Goal: Task Accomplishment & Management: Complete application form

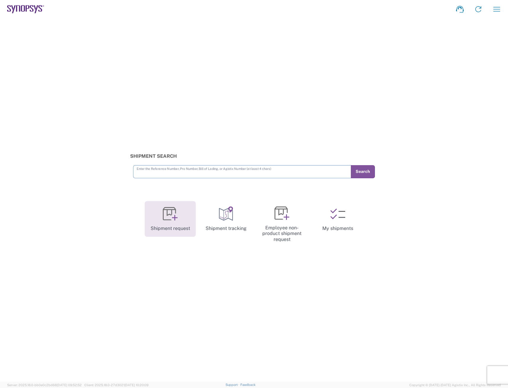
click at [183, 220] on link "Shipment request" at bounding box center [170, 219] width 51 height 36
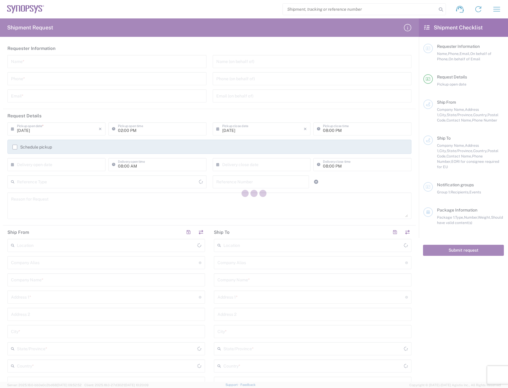
click at [37, 63] on div at bounding box center [254, 194] width 508 height 388
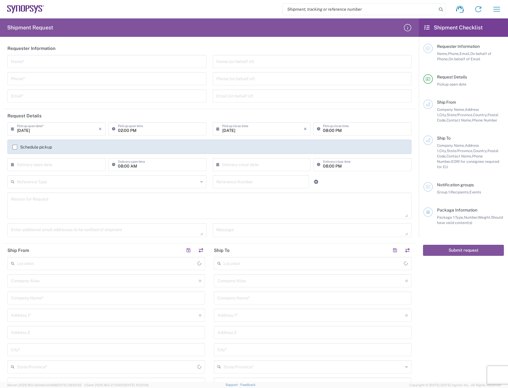
type input "[GEOGRAPHIC_DATA]"
click at [37, 63] on input "text" at bounding box center [107, 61] width 192 height 10
type input "[PERSON_NAME]"
type input "5125677093"
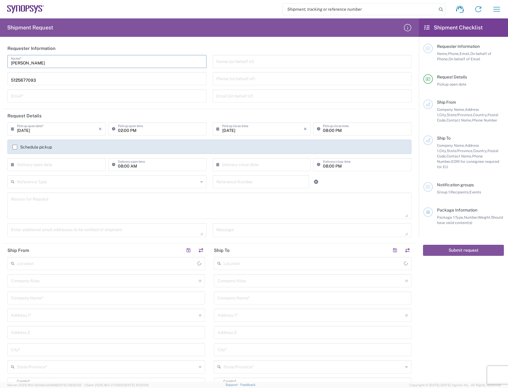
type input "[PERSON_NAME][EMAIL_ADDRESS][DOMAIN_NAME]"
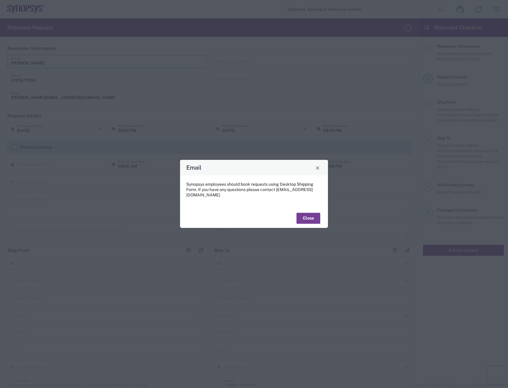
click at [306, 218] on button "Close" at bounding box center [308, 218] width 24 height 11
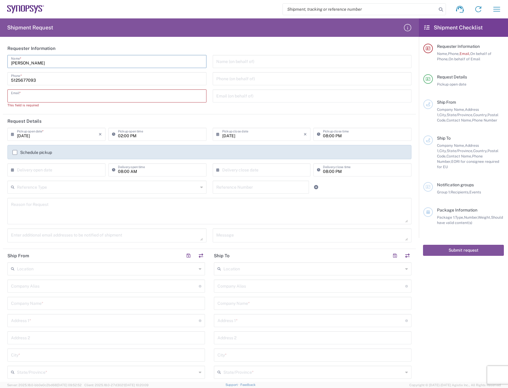
click at [50, 98] on input "text" at bounding box center [107, 95] width 192 height 10
type input "[PERSON_NAME][EMAIL_ADDRESS][DOMAIN_NAME]"
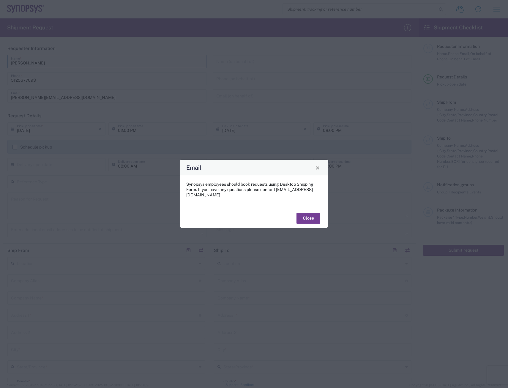
click at [305, 214] on button "Close" at bounding box center [308, 218] width 24 height 11
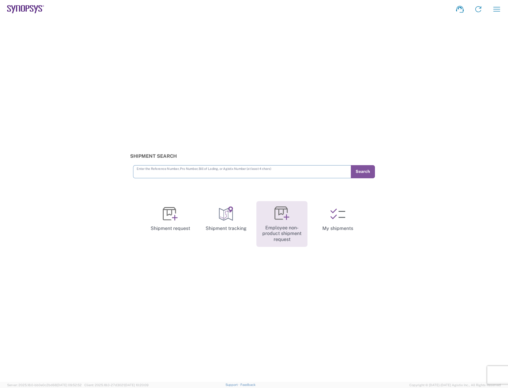
click at [286, 223] on link "Employee non-product shipment request" at bounding box center [281, 224] width 51 height 46
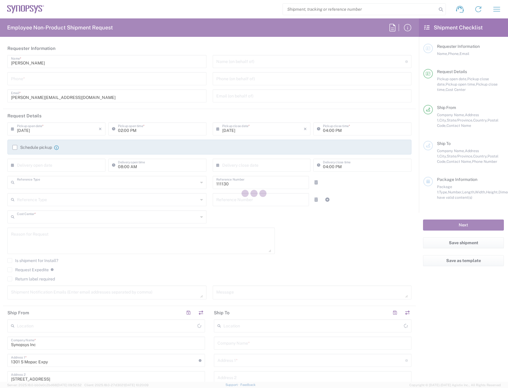
type input "Department"
type input "US01, FAC, Austin 111130"
type input "[US_STATE]"
type input "[GEOGRAPHIC_DATA]"
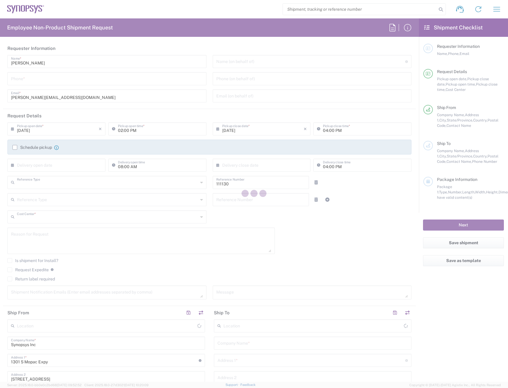
type input "Delivered at Place"
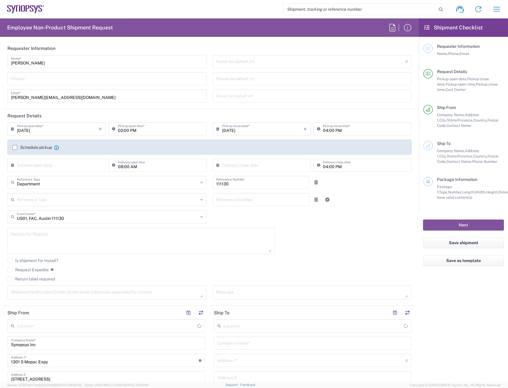
type input "[GEOGRAPHIC_DATA] US26"
click at [311, 109] on header "Request Details" at bounding box center [209, 115] width 413 height 13
click at [88, 78] on input "tel" at bounding box center [107, 78] width 192 height 10
type input "5125677093"
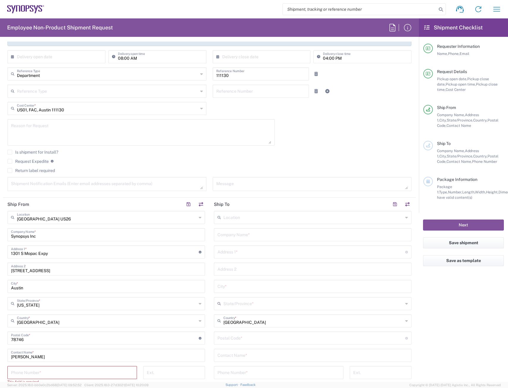
scroll to position [119, 0]
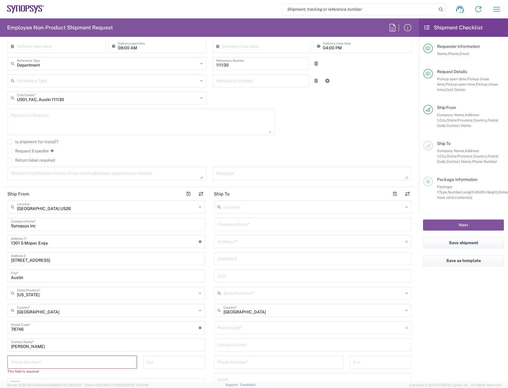
click at [239, 223] on input "text" at bounding box center [312, 224] width 190 height 10
click at [244, 205] on input "text" at bounding box center [313, 206] width 180 height 10
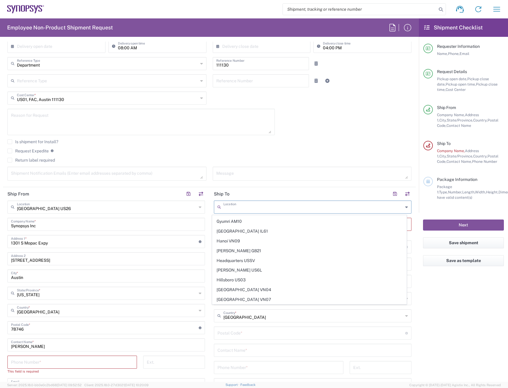
scroll to position [535, 0]
click at [242, 250] on span "Hillsboro US03" at bounding box center [309, 250] width 194 height 9
type input "Hillsboro US03"
type input "Synopsys Inc"
type input "2025 NE Cornelius Pass Rd"
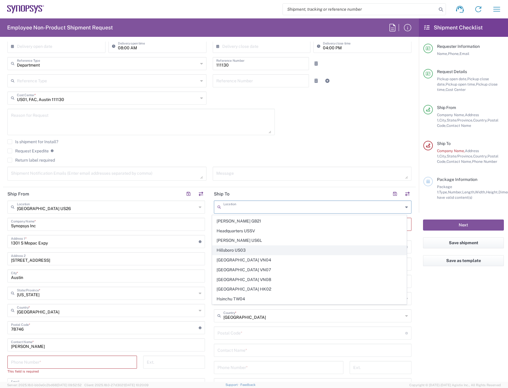
type input "Suite 400"
type input "Hillsboro"
type input "[US_STATE]"
type input "97124"
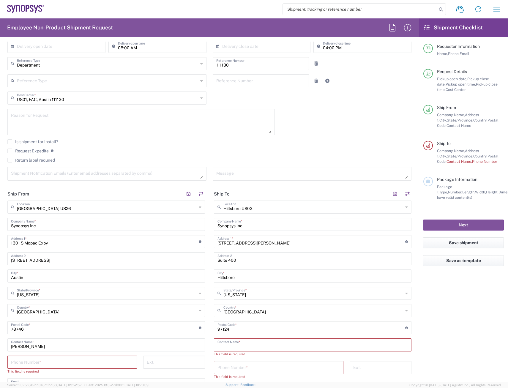
click at [254, 344] on input "text" at bounding box center [312, 344] width 190 height 10
type input "R"
type input "Y"
type input "Teresa Kolb"
click at [243, 357] on input "tel" at bounding box center [278, 361] width 122 height 10
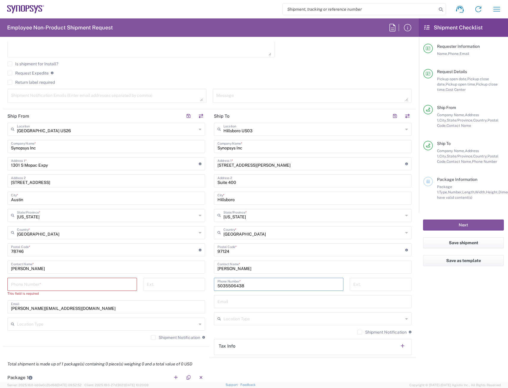
scroll to position [208, 0]
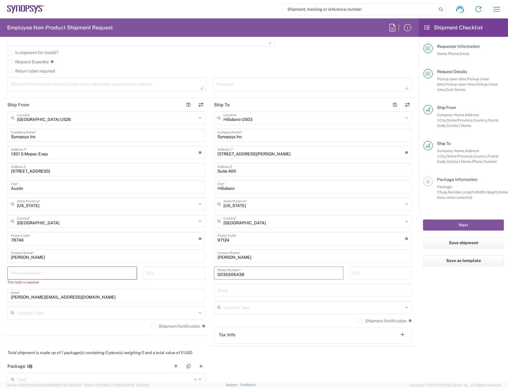
type input "5035506438"
click at [46, 269] on input "tel" at bounding box center [72, 272] width 122 height 10
type input "5125677093"
type input "[PERSON_NAME][EMAIL_ADDRESS][DOMAIN_NAME]"
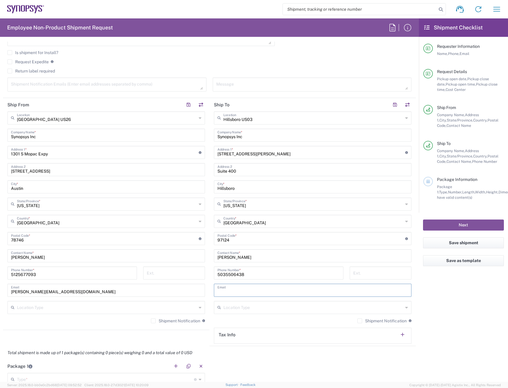
click at [255, 292] on input "text" at bounding box center [312, 290] width 190 height 10
type input "kolb@synopsys.com"
click at [260, 323] on div "Shipment Notification If checked, a shipment notification email will be sent to…" at bounding box center [313, 323] width 198 height 10
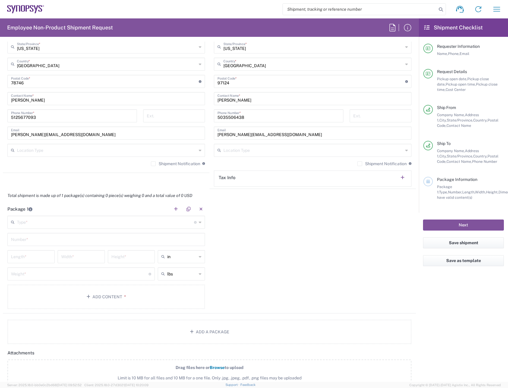
scroll to position [446, 0]
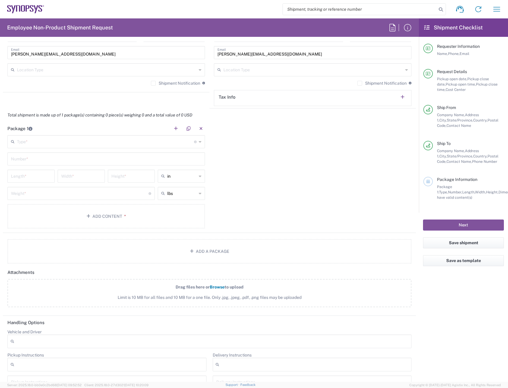
click at [65, 140] on input "text" at bounding box center [105, 141] width 177 height 10
click at [29, 160] on span "Large Box" at bounding box center [105, 161] width 194 height 9
type input "Large Box"
type input "17.5"
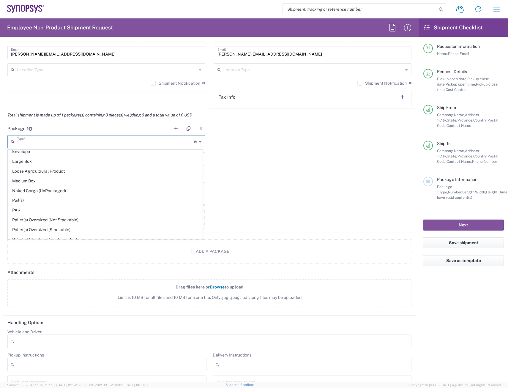
type input "12.5"
type input "3"
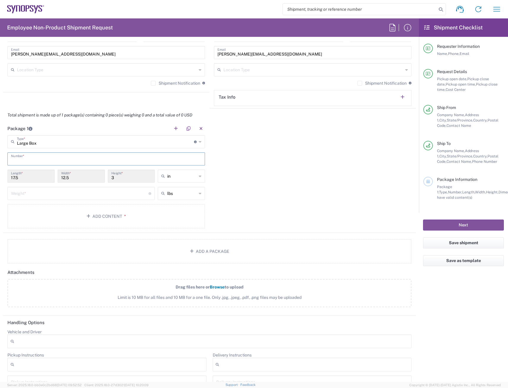
click at [48, 154] on input "text" at bounding box center [106, 158] width 190 height 10
type input "1"
click at [78, 216] on button "Add Content *" at bounding box center [106, 216] width 198 height 24
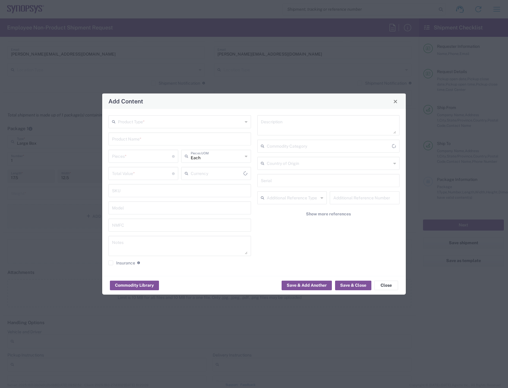
type input "US Dollar"
click at [159, 122] on input "text" at bounding box center [180, 121] width 125 height 10
click at [151, 145] on span "General Commodity" at bounding box center [179, 144] width 141 height 9
type input "General Commodity"
click at [157, 140] on input "text" at bounding box center [179, 138] width 135 height 10
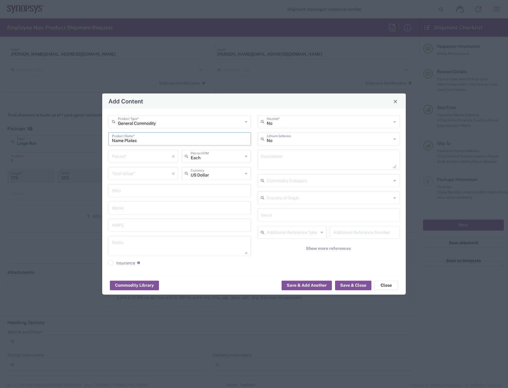
type input "Name Plates"
click at [202, 153] on input "text" at bounding box center [217, 156] width 52 height 10
click at [202, 166] on span "Each" at bounding box center [216, 169] width 69 height 9
click at [141, 153] on input "number" at bounding box center [142, 156] width 60 height 10
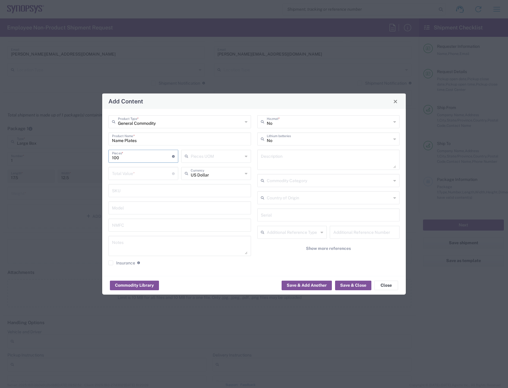
type input "100"
click at [143, 174] on input "number" at bounding box center [142, 173] width 60 height 10
type input "500"
click at [120, 157] on input "100" at bounding box center [142, 156] width 60 height 10
type input "10"
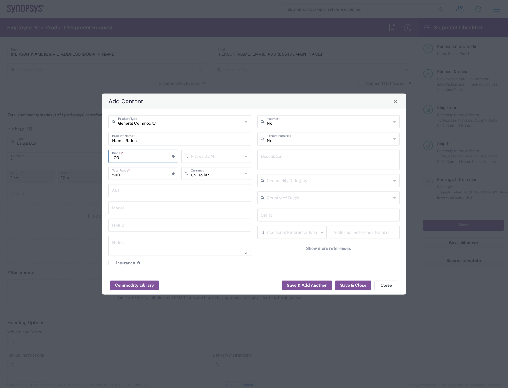
type input "50"
type input "1"
type input "5"
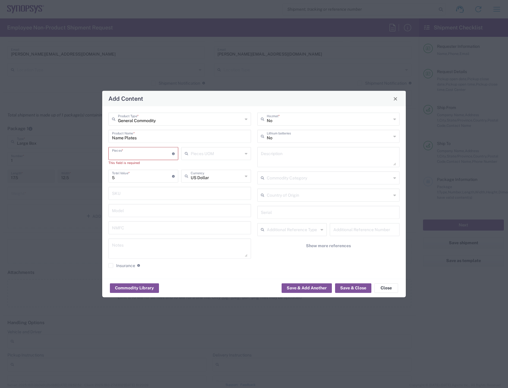
type input "2"
type input "10"
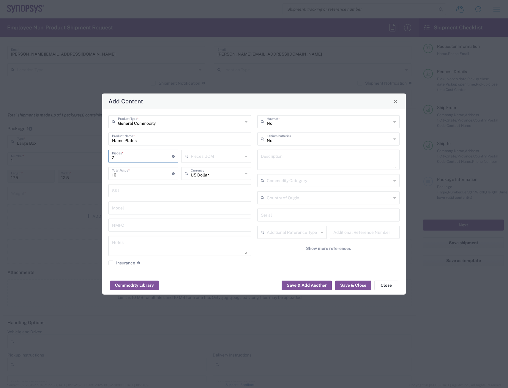
type input "20"
type input "100"
type input "200"
type input "1000"
type input "200"
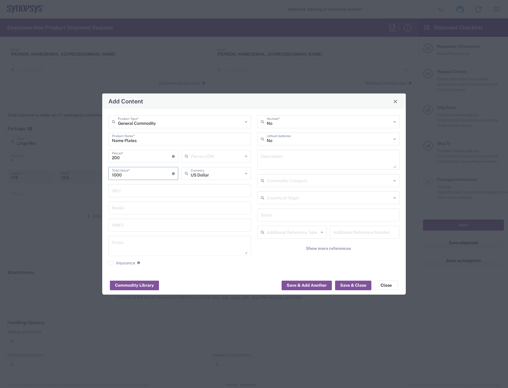
click at [151, 173] on input "1000" at bounding box center [142, 173] width 60 height 10
drag, startPoint x: 127, startPoint y: 176, endPoint x: 82, endPoint y: 181, distance: 45.2
click at [82, 181] on div "Add Content General Commodity Product Type * Name Plates Product Name * 200 Pie…" at bounding box center [254, 194] width 508 height 388
type input "800"
click at [359, 287] on button "Save & Close" at bounding box center [353, 285] width 36 height 10
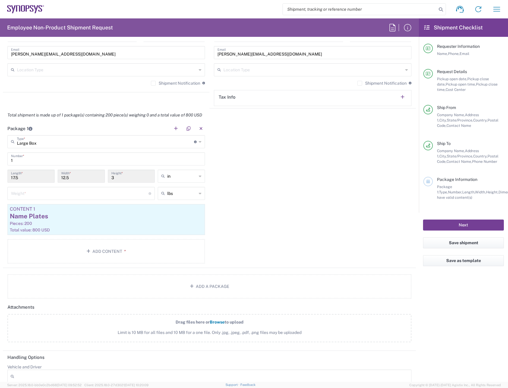
click at [481, 220] on button "Next" at bounding box center [463, 224] width 81 height 11
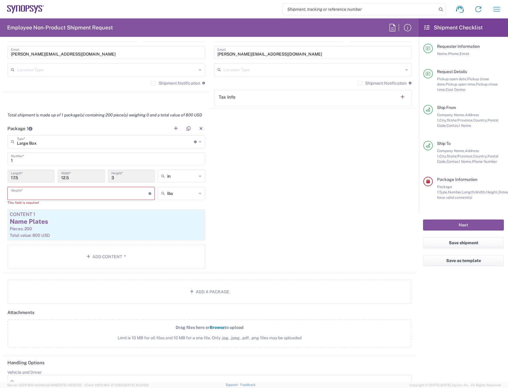
click at [69, 196] on input "number" at bounding box center [80, 193] width 138 height 10
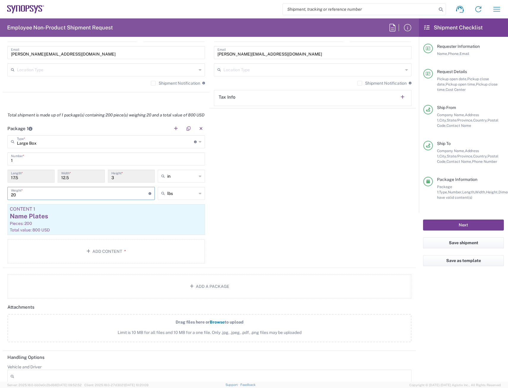
type input "20"
click at [466, 228] on button "Next" at bounding box center [463, 224] width 81 height 11
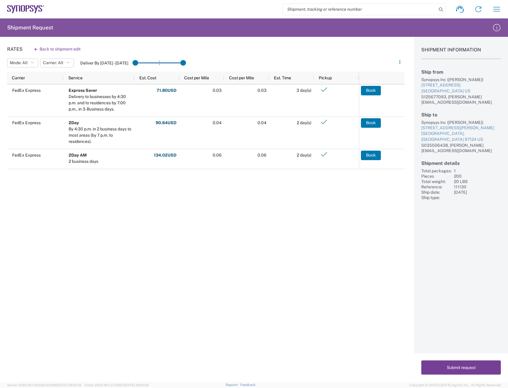
click at [466, 366] on button "Submit request" at bounding box center [461, 367] width 80 height 14
